Goal: Obtain resource: Download file/media

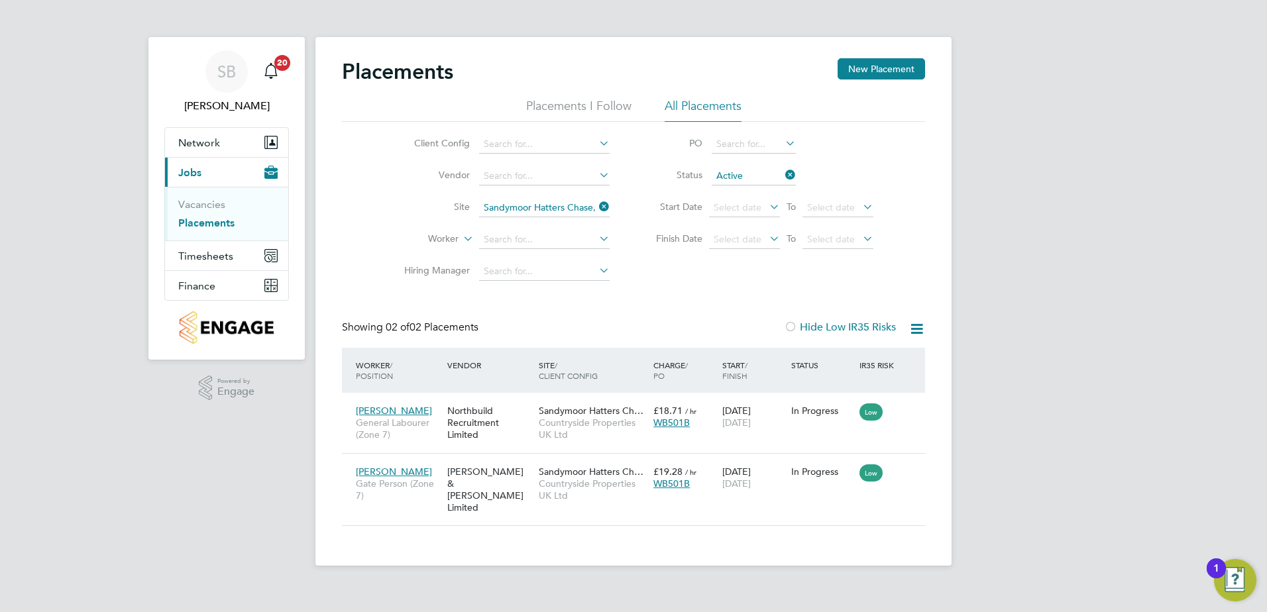
click at [915, 333] on icon at bounding box center [916, 329] width 17 height 17
click at [850, 362] on li "Download Placements Report" at bounding box center [851, 360] width 141 height 19
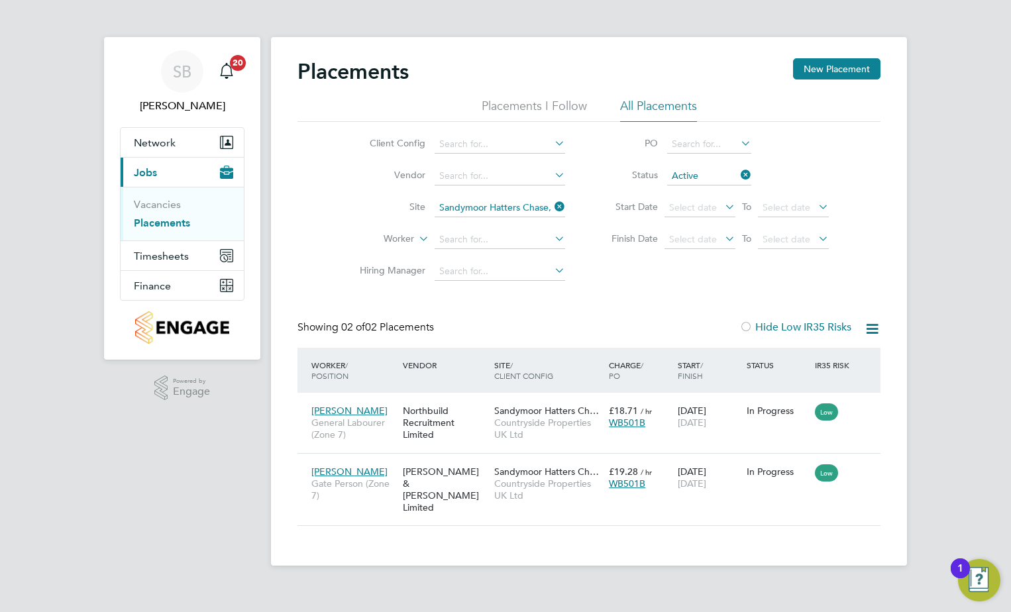
drag, startPoint x: 555, startPoint y: 208, endPoint x: 539, endPoint y: 208, distance: 16.6
click at [552, 208] on icon at bounding box center [552, 206] width 0 height 19
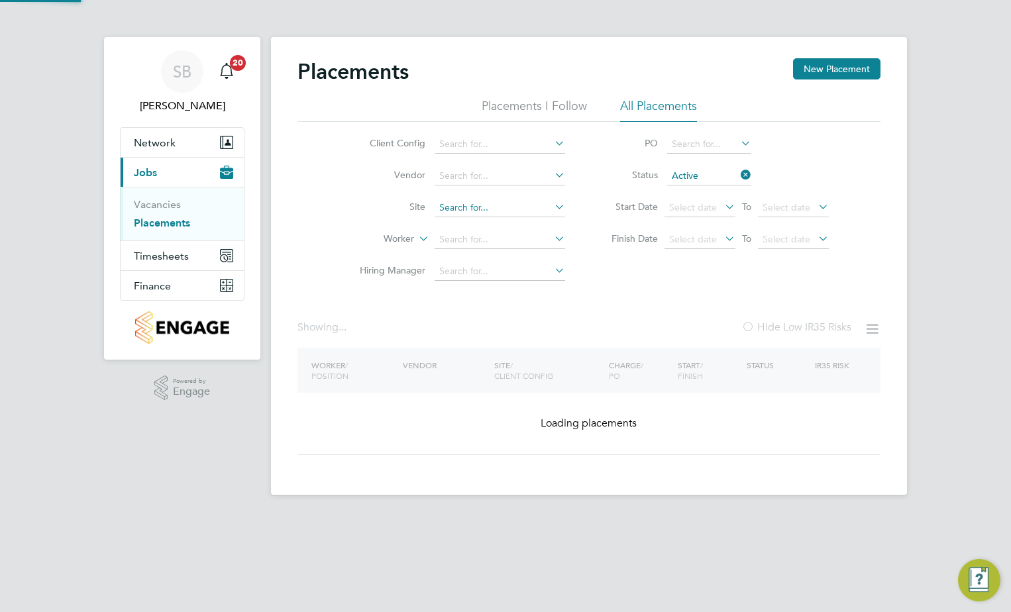
click at [494, 209] on input at bounding box center [500, 208] width 131 height 19
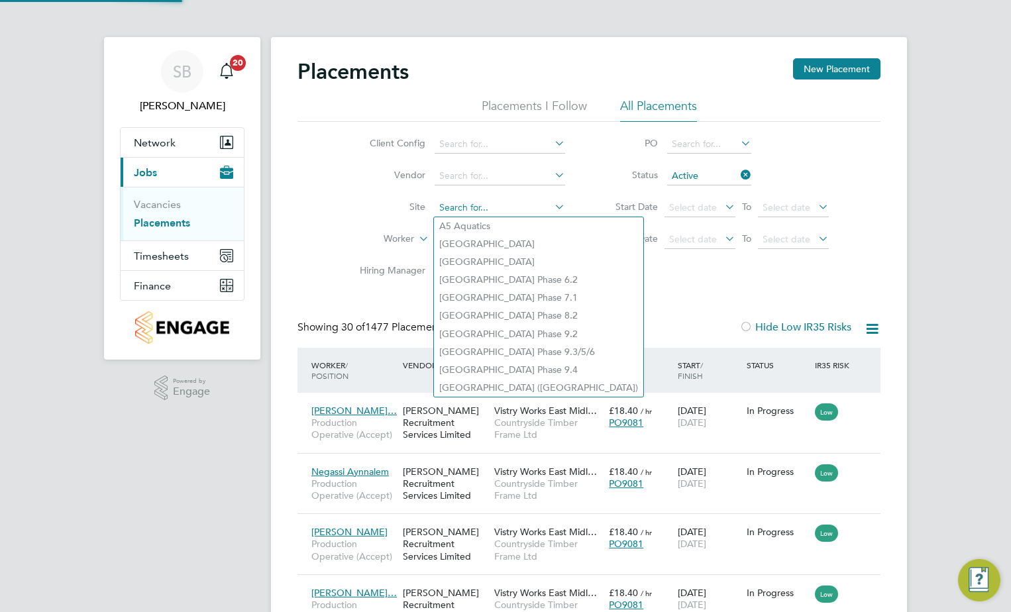
scroll to position [50, 92]
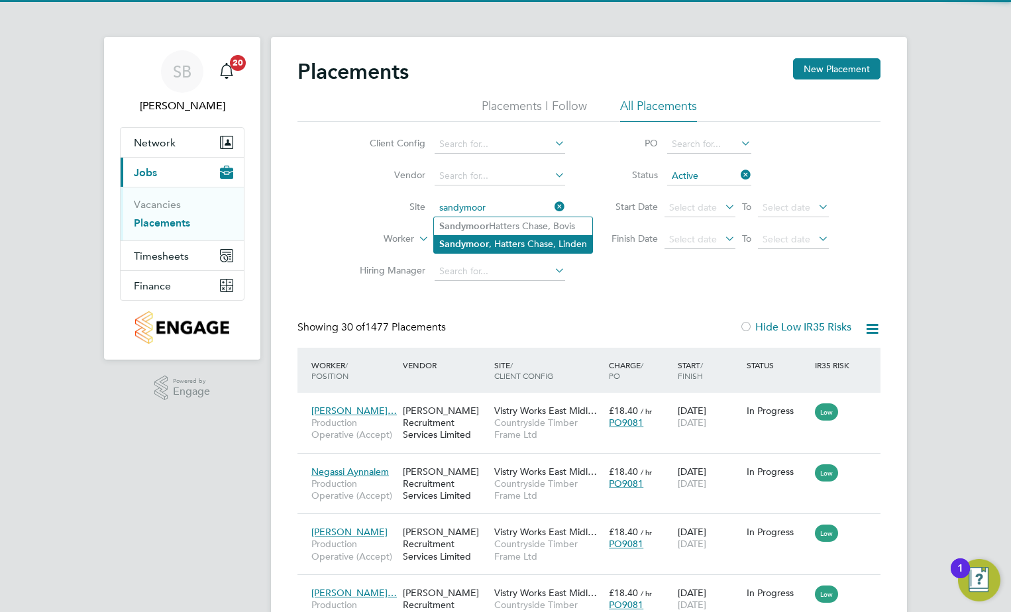
click at [510, 244] on li "Sandymoor , Hatters Chase, [GEOGRAPHIC_DATA]" at bounding box center [513, 244] width 158 height 18
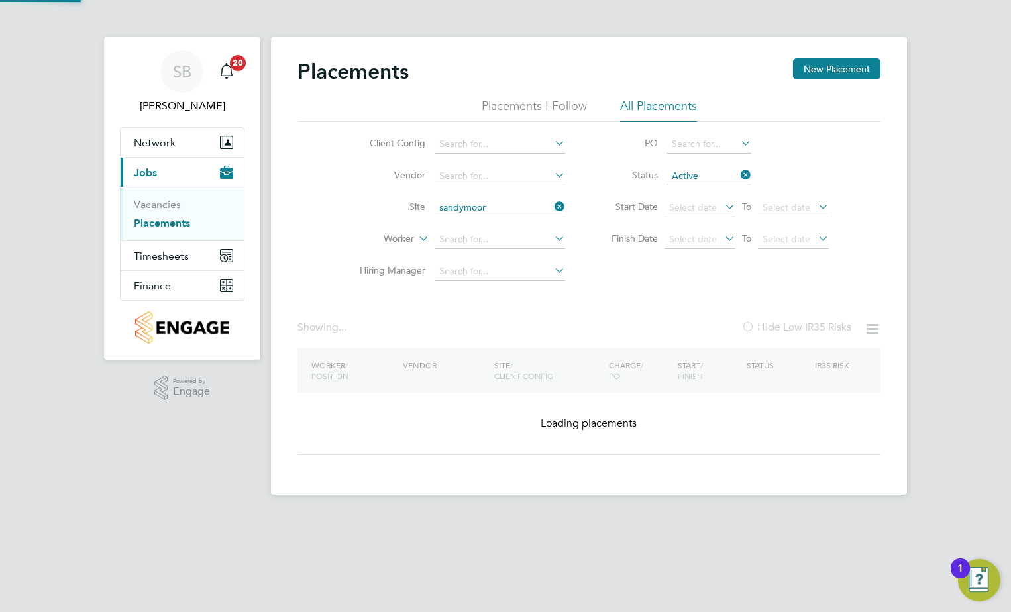
type input "Sandymoor, Hatters Chase, [GEOGRAPHIC_DATA]"
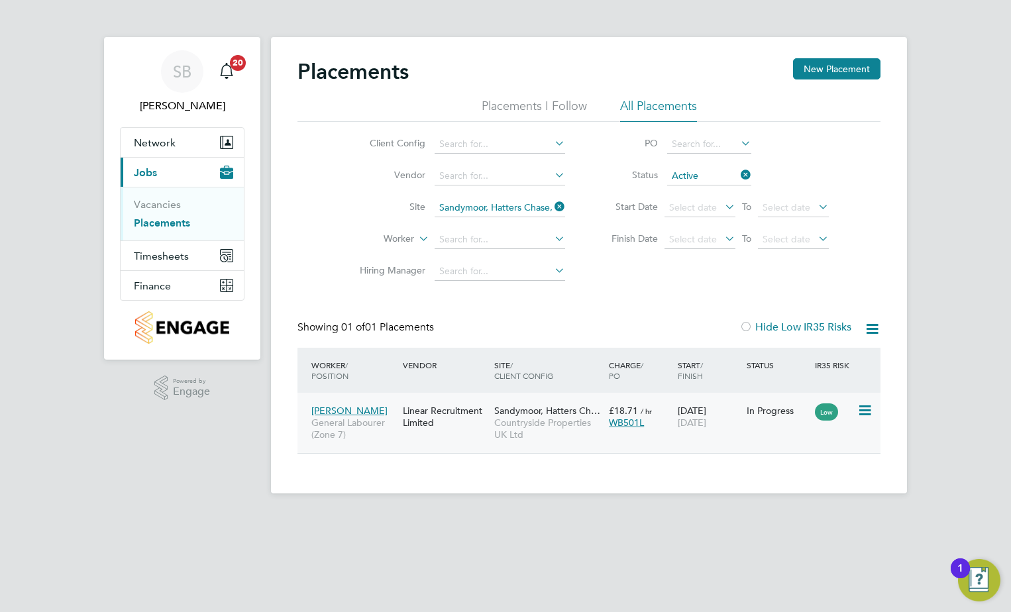
click at [861, 410] on icon at bounding box center [863, 411] width 13 height 16
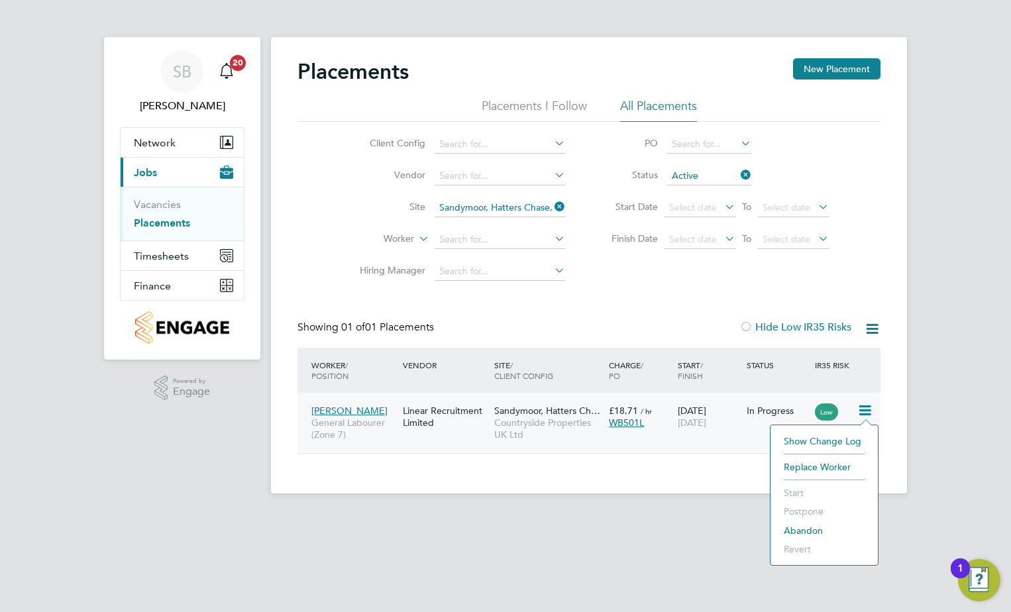
click at [657, 429] on div "WB501L" at bounding box center [640, 423] width 62 height 12
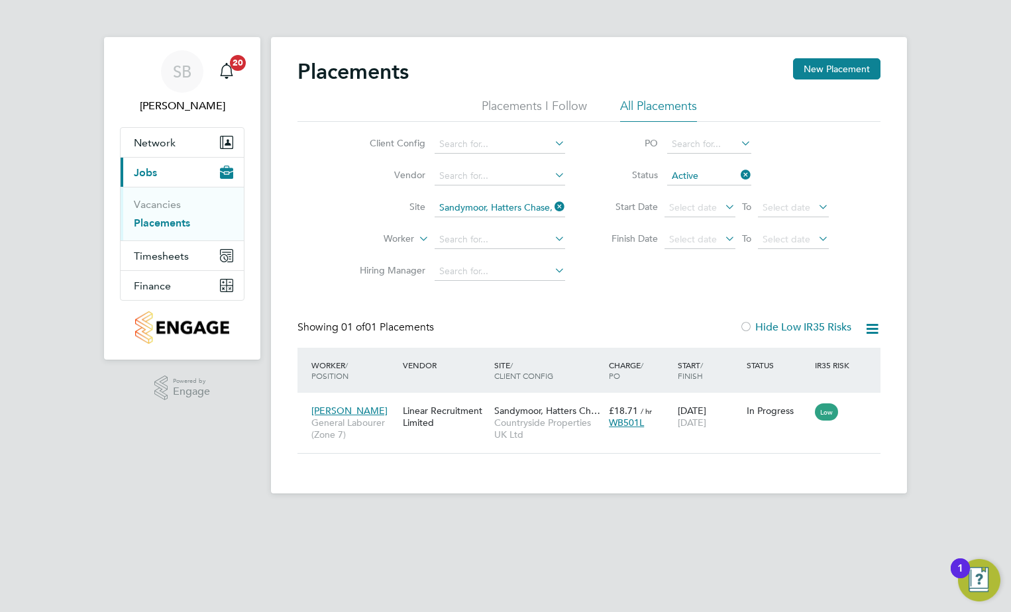
click at [873, 328] on icon at bounding box center [872, 329] width 17 height 17
click at [789, 362] on li "Download Placements Report" at bounding box center [807, 360] width 141 height 19
